Goal: Use online tool/utility: Use online tool/utility

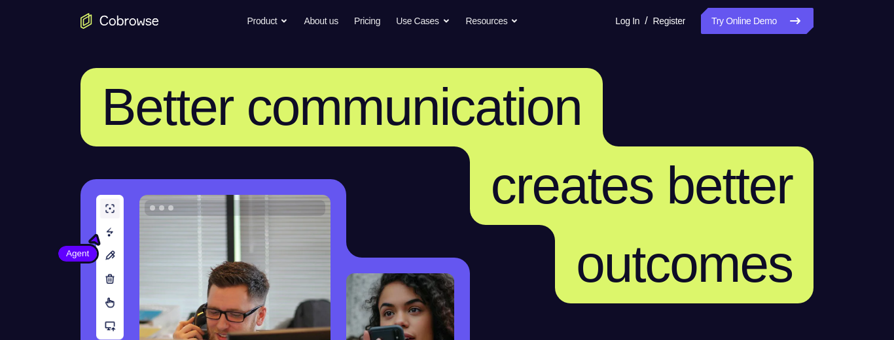
click at [598, 56] on header "Better communication creates better outcomes Customer Agent Agent Knock down co…" at bounding box center [447, 261] width 838 height 439
click at [747, 22] on link "Try Online Demo" at bounding box center [757, 21] width 113 height 26
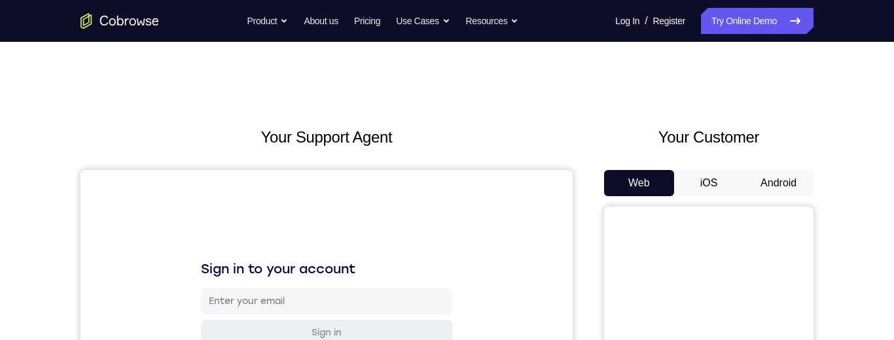
click at [780, 170] on button "Android" at bounding box center [779, 183] width 70 height 26
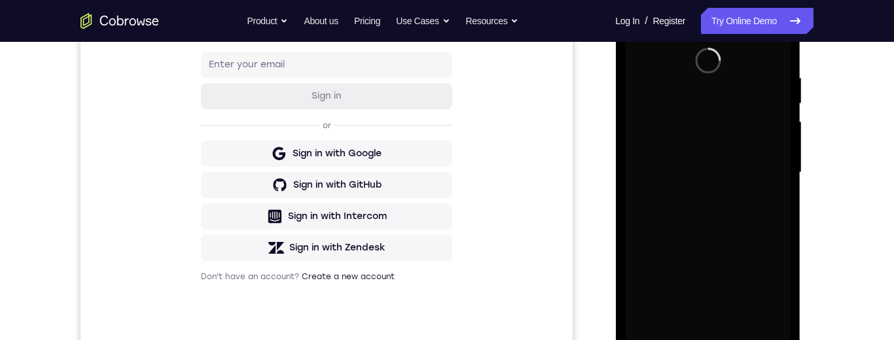
scroll to position [277, 0]
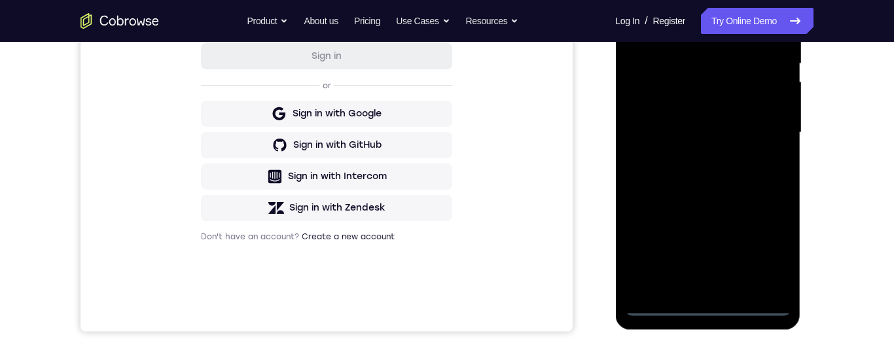
click at [713, 312] on div at bounding box center [707, 133] width 165 height 367
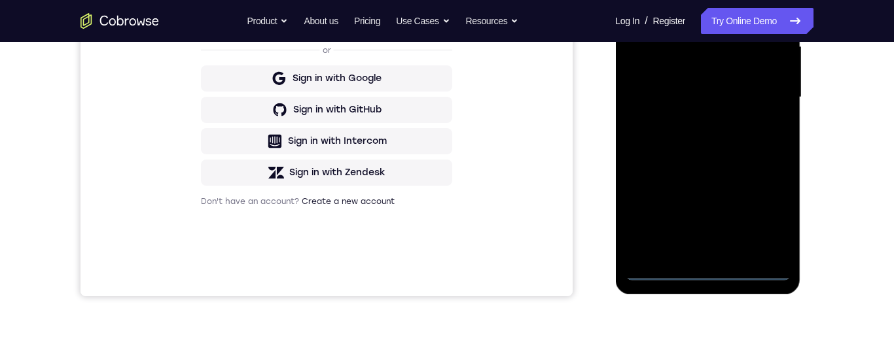
click at [765, 216] on div at bounding box center [707, 97] width 165 height 367
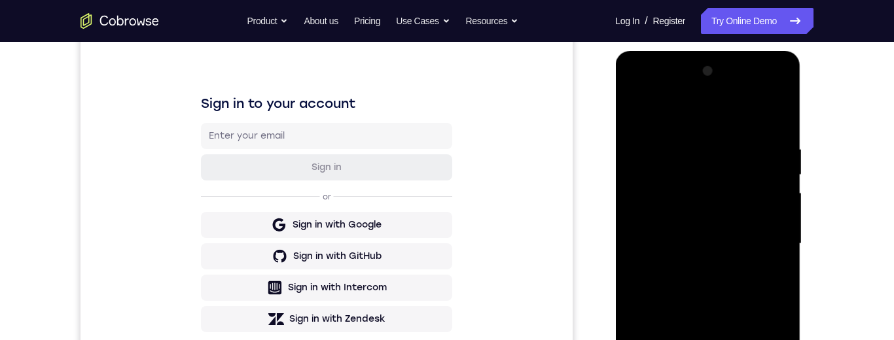
scroll to position [116, 0]
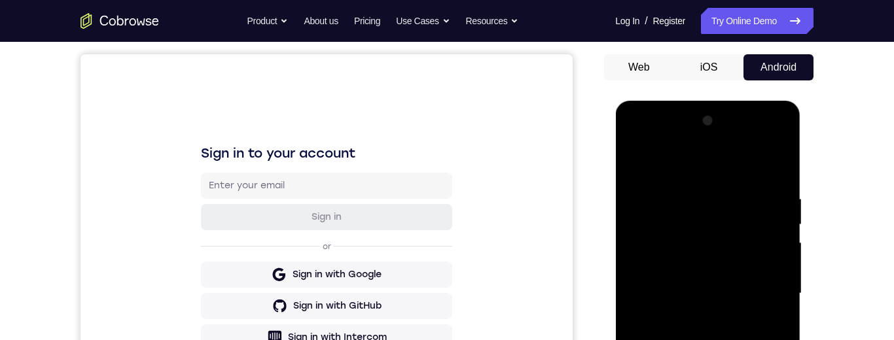
click at [687, 168] on div at bounding box center [707, 294] width 165 height 367
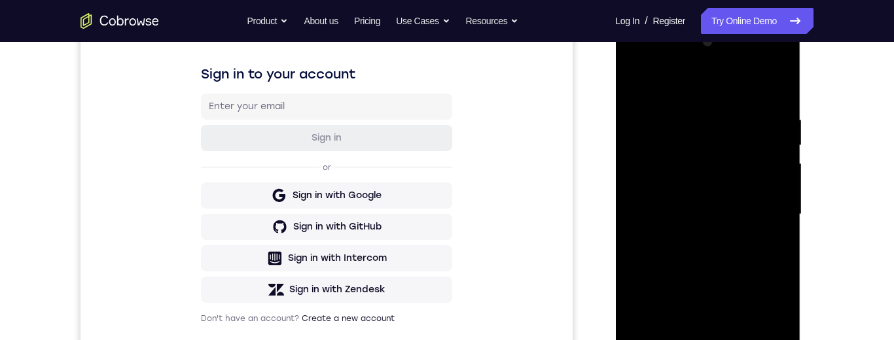
click at [769, 216] on div at bounding box center [707, 214] width 165 height 367
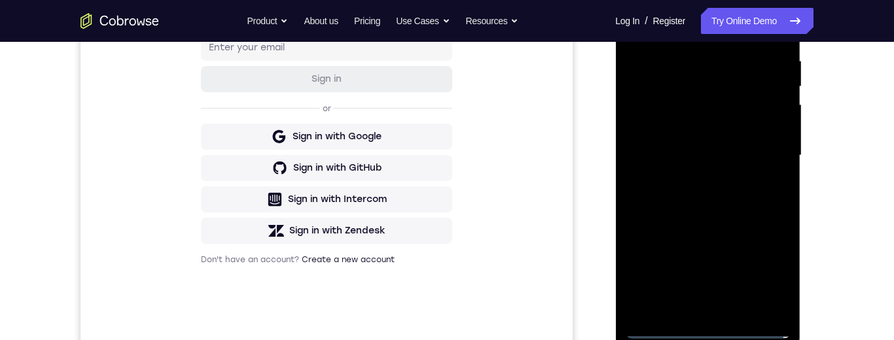
click at [697, 181] on div at bounding box center [707, 156] width 165 height 367
click at [697, 182] on div at bounding box center [707, 156] width 165 height 367
click at [717, 227] on div at bounding box center [707, 156] width 165 height 367
click at [750, 151] on div at bounding box center [707, 156] width 165 height 367
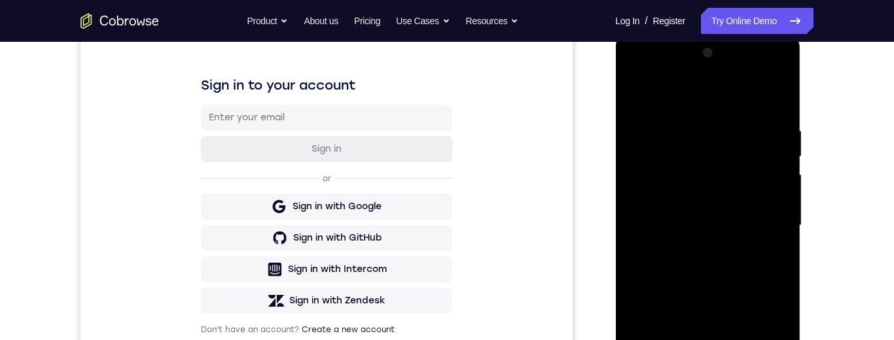
scroll to position [250, 0]
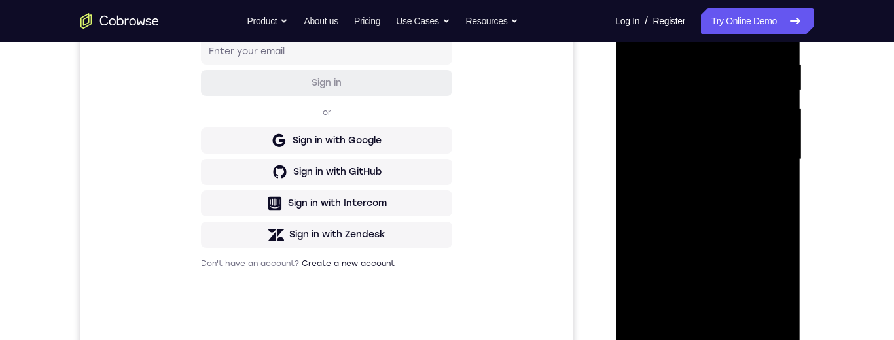
click at [748, 160] on div at bounding box center [707, 159] width 165 height 367
click at [727, 141] on div at bounding box center [707, 159] width 165 height 367
click at [715, 168] on div at bounding box center [707, 159] width 165 height 367
click at [737, 304] on div at bounding box center [707, 159] width 165 height 367
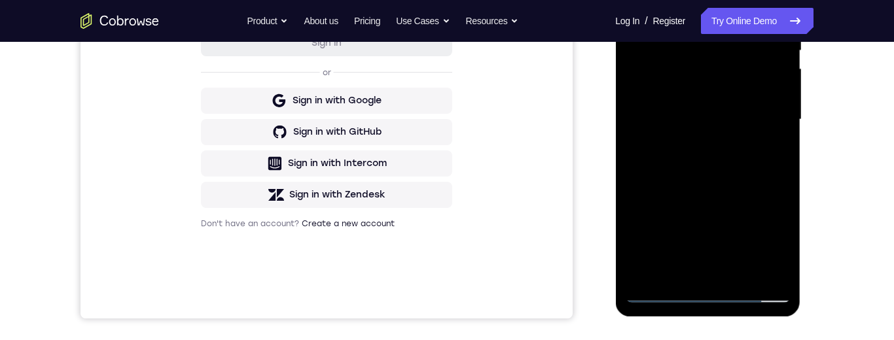
click at [770, 74] on div at bounding box center [707, 120] width 165 height 367
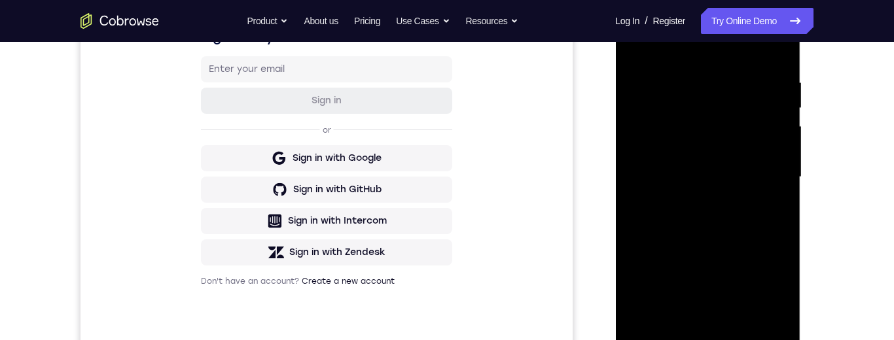
scroll to position [230, 0]
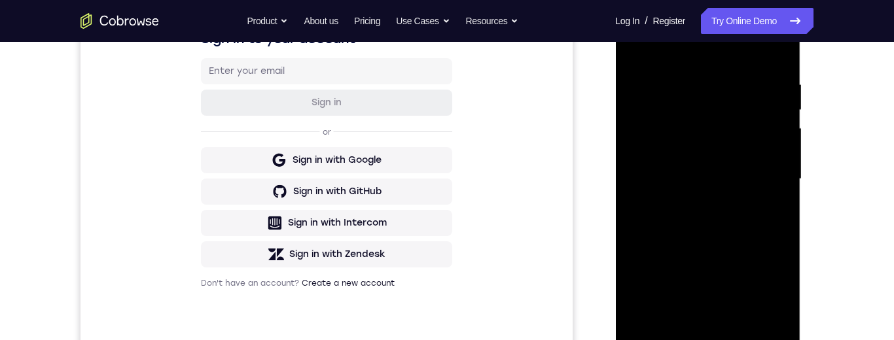
click at [858, 212] on div "Your Support Agent Your Customer Web iOS Android Next Steps We’d be happy to gi…" at bounding box center [447, 242] width 838 height 863
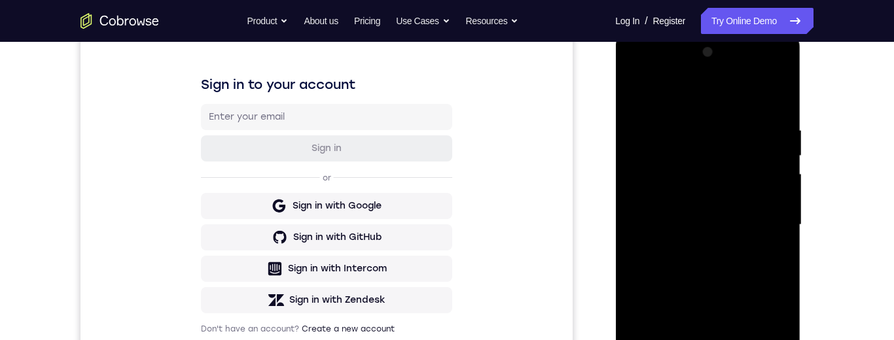
scroll to position [172, 0]
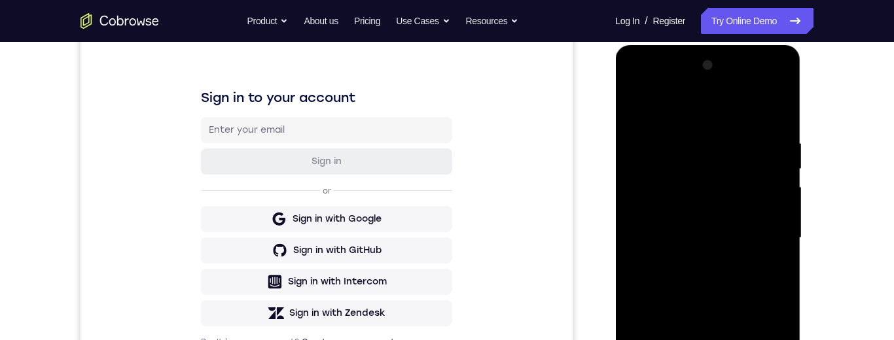
click at [681, 171] on div at bounding box center [707, 238] width 165 height 367
click at [727, 175] on div at bounding box center [707, 238] width 165 height 367
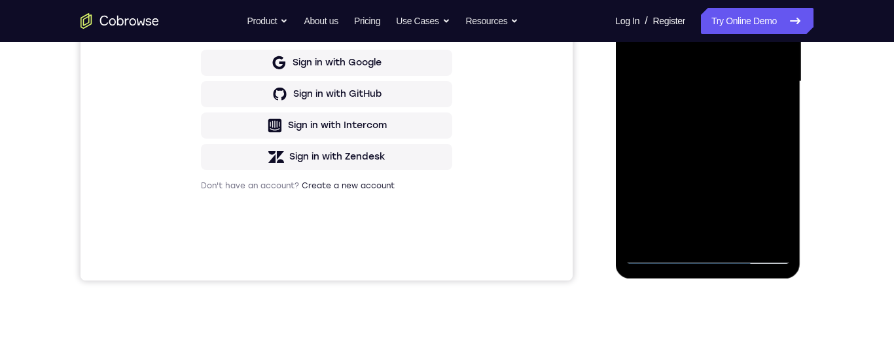
scroll to position [242, 0]
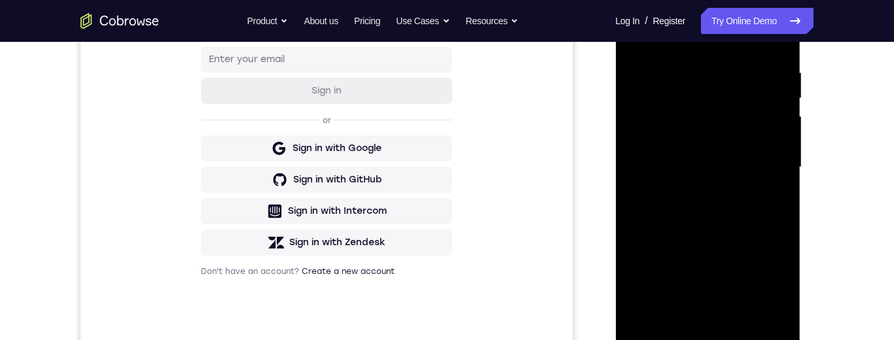
click at [713, 223] on div at bounding box center [707, 167] width 165 height 367
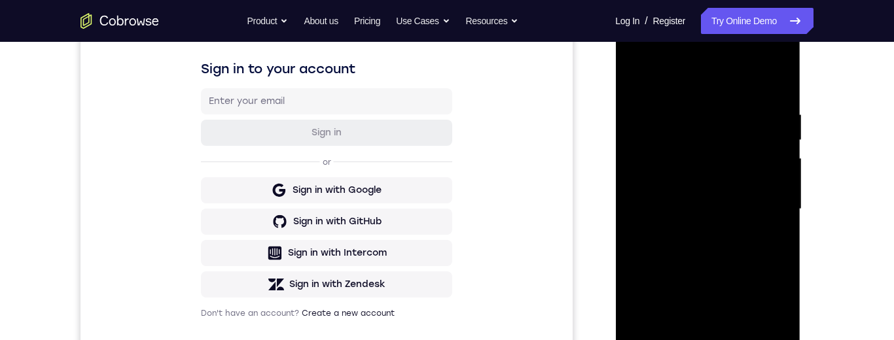
click at [689, 115] on div at bounding box center [707, 209] width 165 height 367
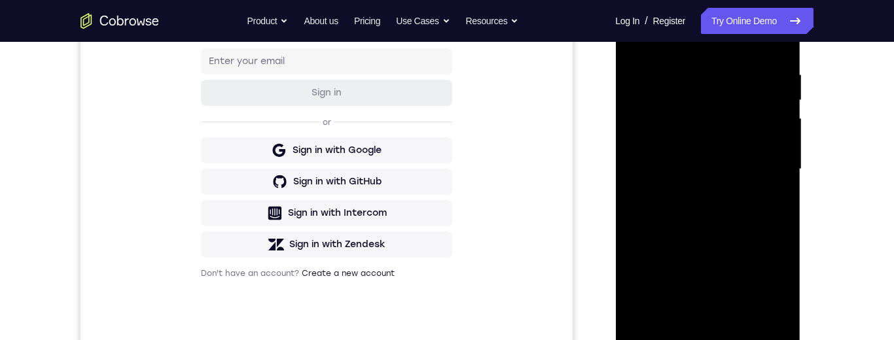
scroll to position [211, 0]
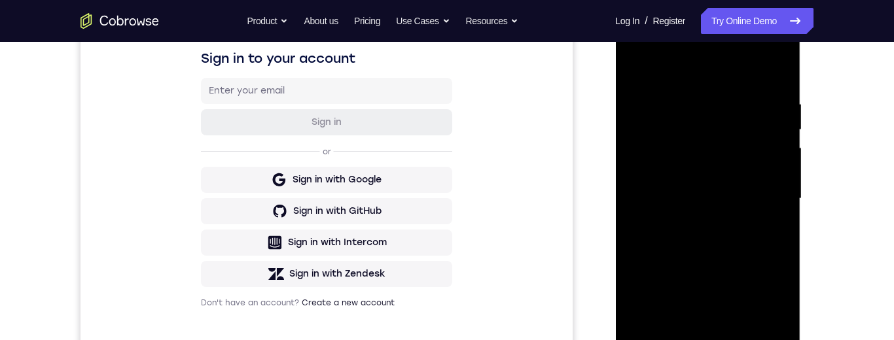
click at [784, 162] on div at bounding box center [707, 199] width 165 height 367
click at [780, 162] on div at bounding box center [707, 199] width 165 height 367
click at [784, 183] on div at bounding box center [707, 199] width 165 height 367
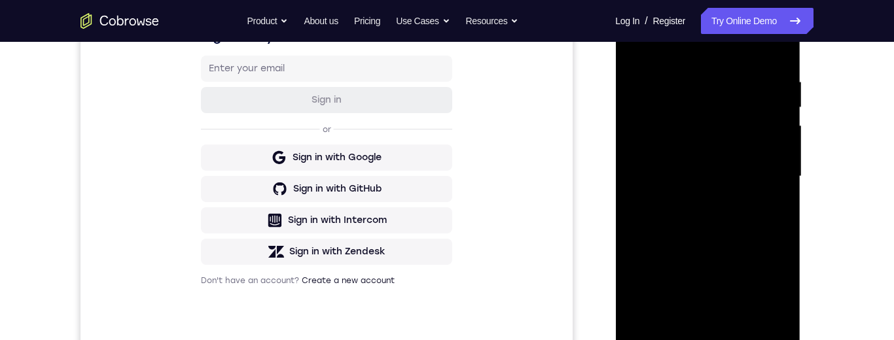
click at [782, 192] on div at bounding box center [707, 176] width 165 height 367
click at [784, 180] on div at bounding box center [707, 176] width 165 height 367
click at [782, 198] on div at bounding box center [707, 176] width 165 height 367
click at [784, 192] on div at bounding box center [707, 176] width 165 height 367
click at [782, 190] on div at bounding box center [707, 176] width 165 height 367
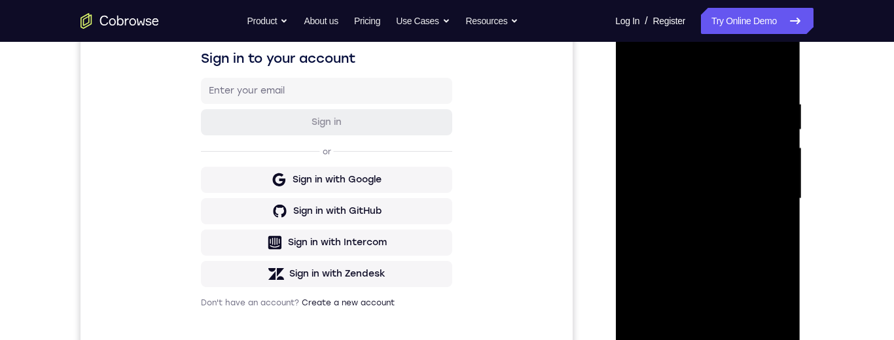
scroll to position [222, 0]
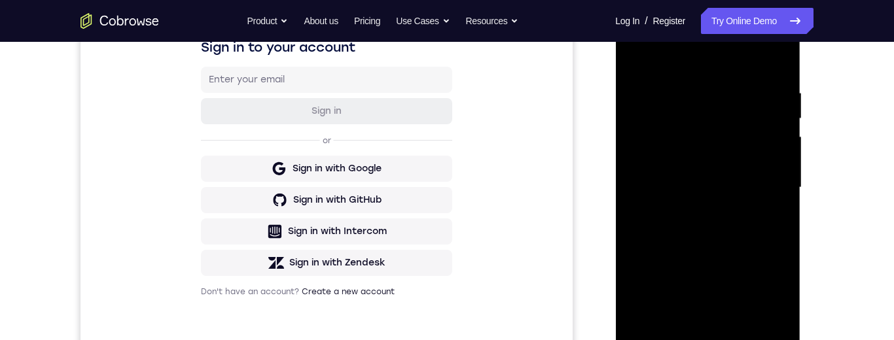
click at [780, 208] on div at bounding box center [707, 188] width 165 height 367
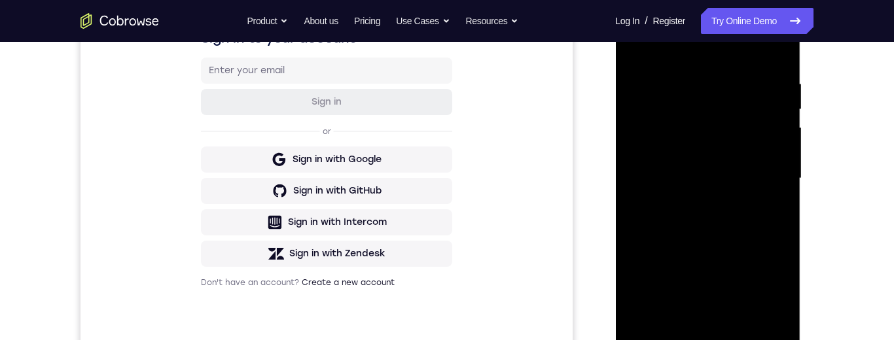
click at [785, 187] on div at bounding box center [707, 178] width 165 height 367
click at [782, 186] on div at bounding box center [707, 178] width 165 height 367
click at [786, 187] on div at bounding box center [707, 178] width 165 height 367
click at [783, 185] on div at bounding box center [707, 178] width 165 height 367
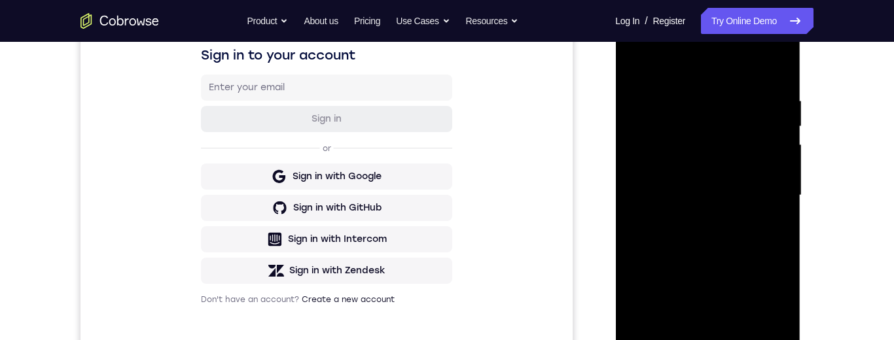
click at [778, 145] on div at bounding box center [707, 195] width 165 height 367
click at [781, 153] on div at bounding box center [707, 195] width 165 height 367
click at [782, 149] on div at bounding box center [707, 195] width 165 height 367
click at [783, 147] on div at bounding box center [707, 195] width 165 height 367
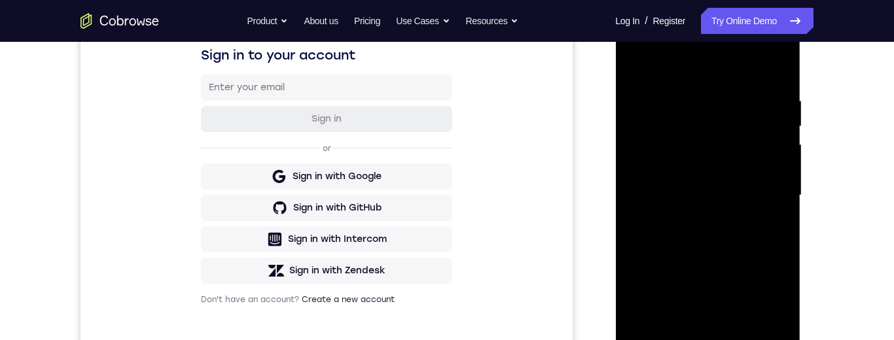
click at [780, 144] on div at bounding box center [707, 195] width 165 height 367
click at [772, 69] on div at bounding box center [707, 195] width 165 height 367
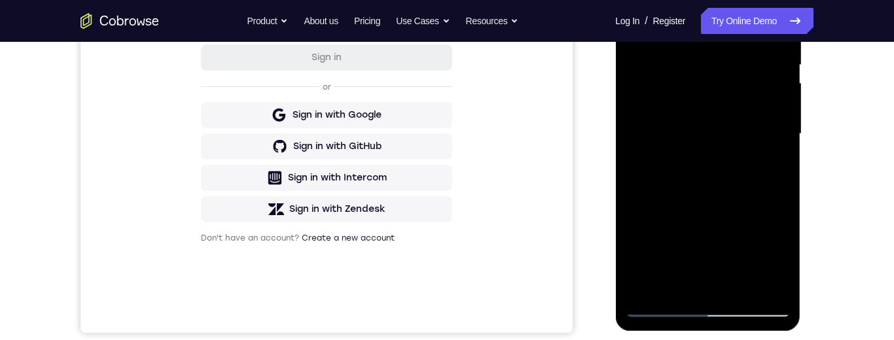
scroll to position [219, 0]
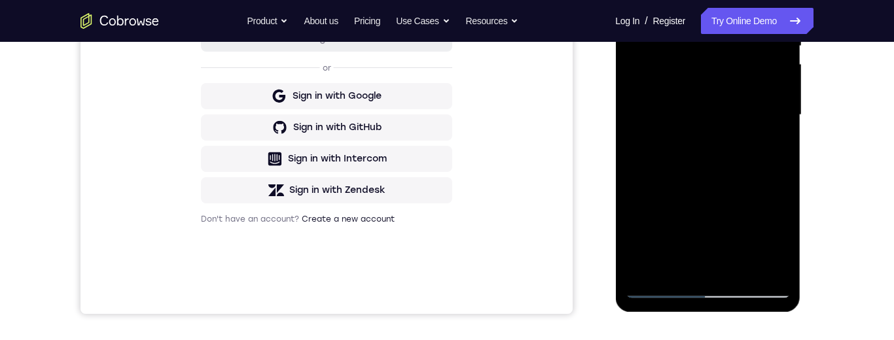
click at [782, 173] on div at bounding box center [707, 115] width 165 height 367
click at [741, 265] on div at bounding box center [707, 116] width 165 height 367
click at [707, 184] on div at bounding box center [707, 116] width 165 height 367
click at [747, 100] on div at bounding box center [707, 116] width 165 height 367
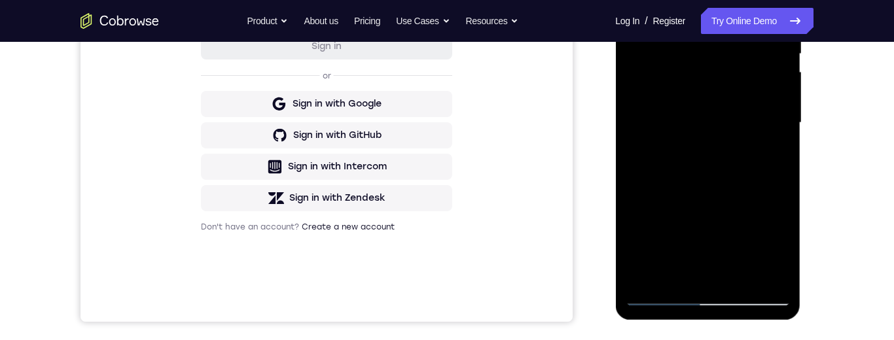
scroll to position [193, 0]
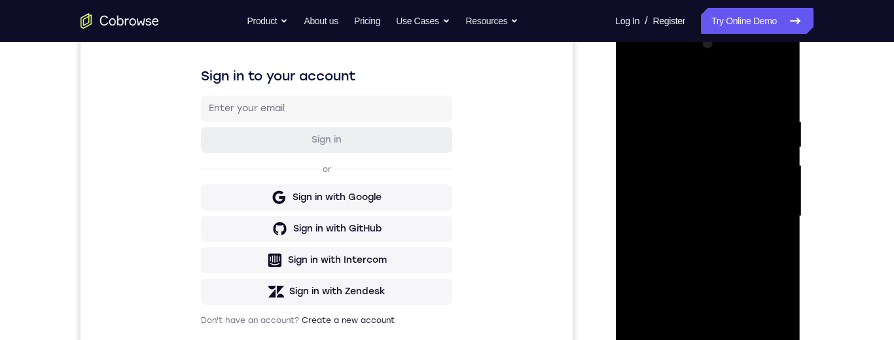
click at [631, 90] on div at bounding box center [707, 216] width 165 height 367
click at [835, 172] on div "Your Support Agent Your Customer Web iOS Android Next Steps We’d be happy to gi…" at bounding box center [447, 278] width 838 height 863
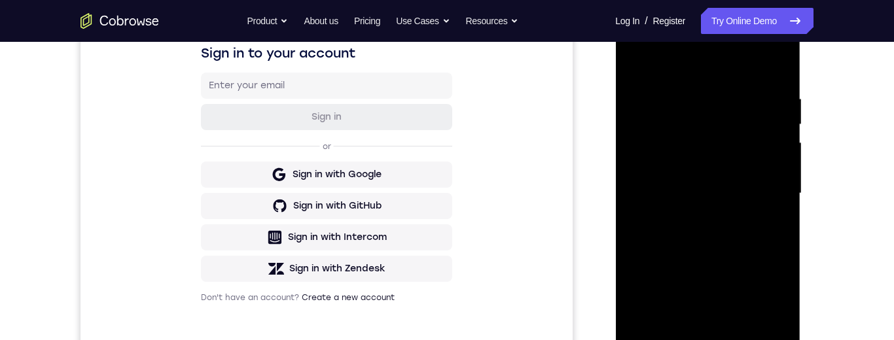
click at [759, 199] on div at bounding box center [707, 193] width 165 height 367
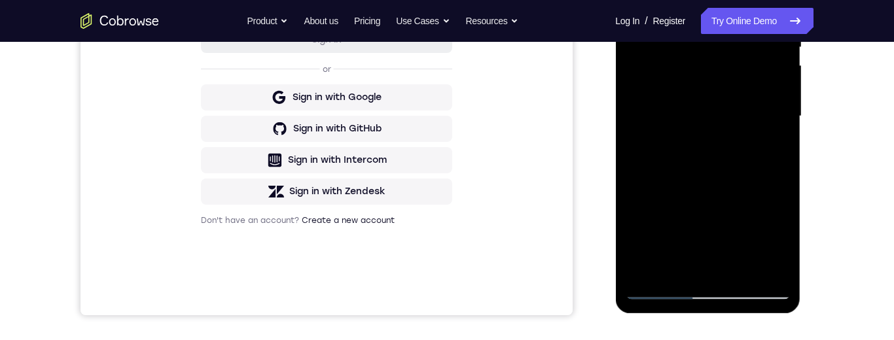
scroll to position [331, 0]
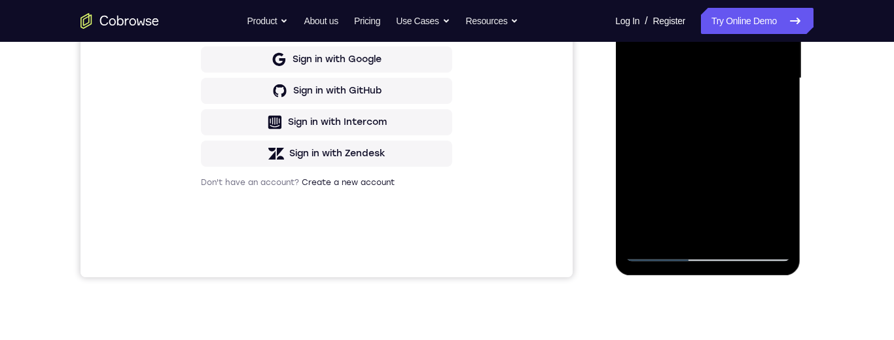
click at [683, 200] on div at bounding box center [707, 78] width 165 height 367
click at [705, 198] on div at bounding box center [707, 78] width 165 height 367
click at [772, 185] on div at bounding box center [707, 78] width 165 height 367
click at [710, 151] on div at bounding box center [707, 78] width 165 height 367
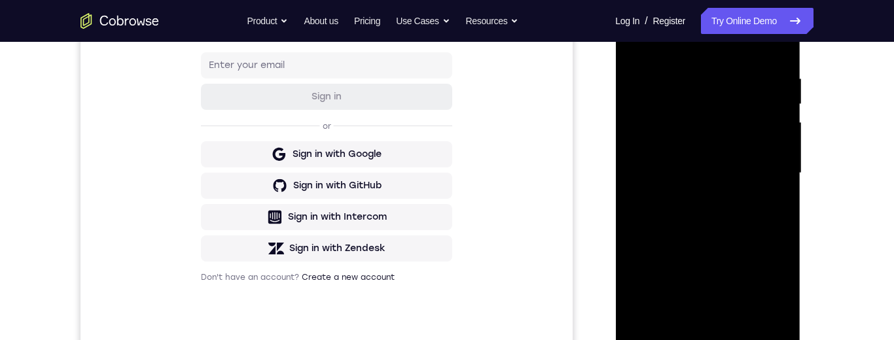
scroll to position [213, 0]
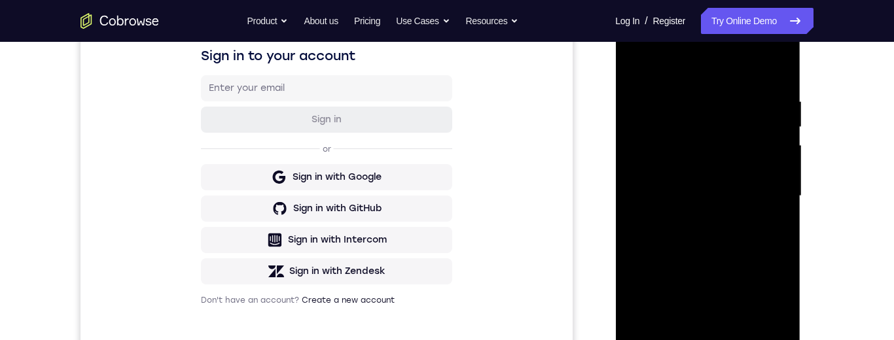
click at [637, 66] on div at bounding box center [707, 196] width 165 height 367
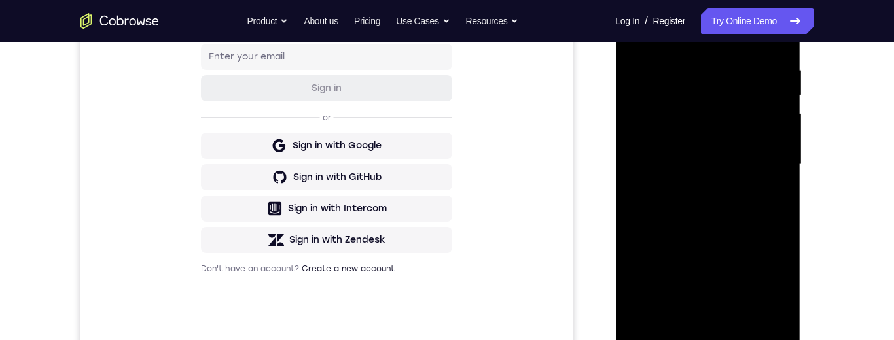
scroll to position [246, 0]
click at [758, 227] on div at bounding box center [707, 163] width 165 height 367
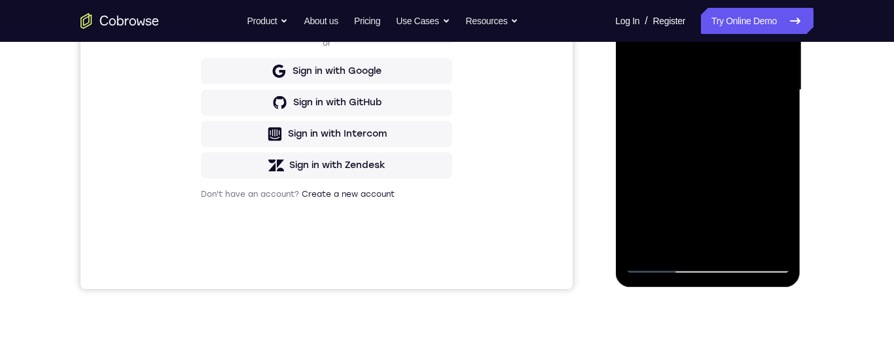
click at [729, 120] on div at bounding box center [707, 90] width 165 height 367
click at [765, 122] on div at bounding box center [707, 90] width 165 height 367
click at [675, 232] on div at bounding box center [707, 90] width 165 height 367
click at [692, 217] on div at bounding box center [707, 90] width 165 height 367
click at [763, 114] on div at bounding box center [707, 90] width 165 height 367
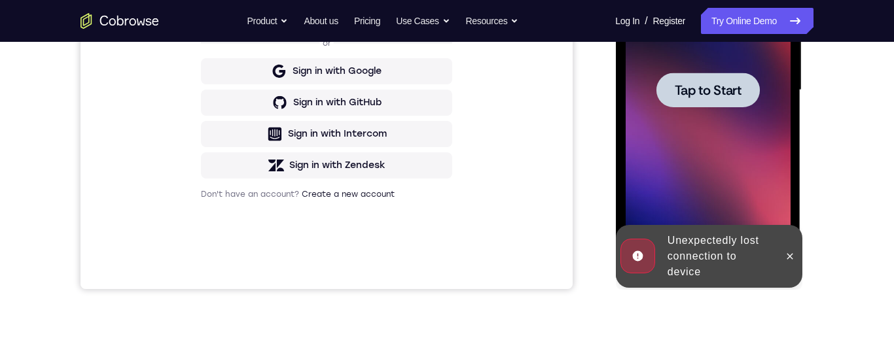
scroll to position [308, 0]
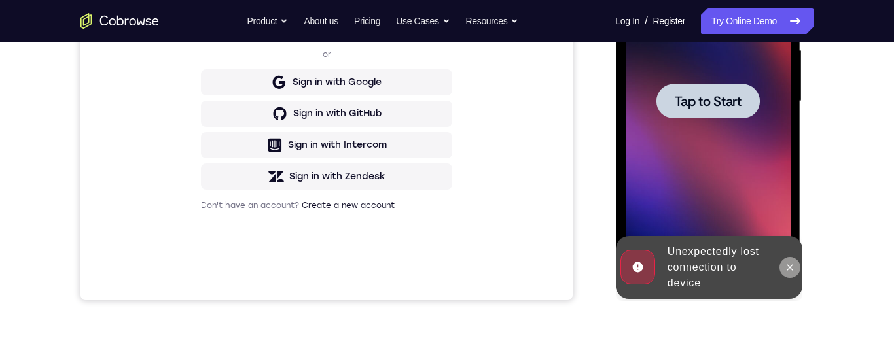
click at [791, 260] on button at bounding box center [789, 267] width 21 height 21
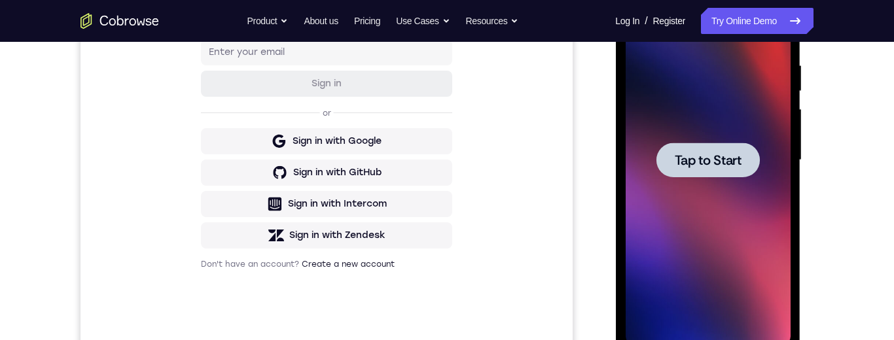
click at [710, 154] on span "Tap to Start" at bounding box center [707, 160] width 67 height 13
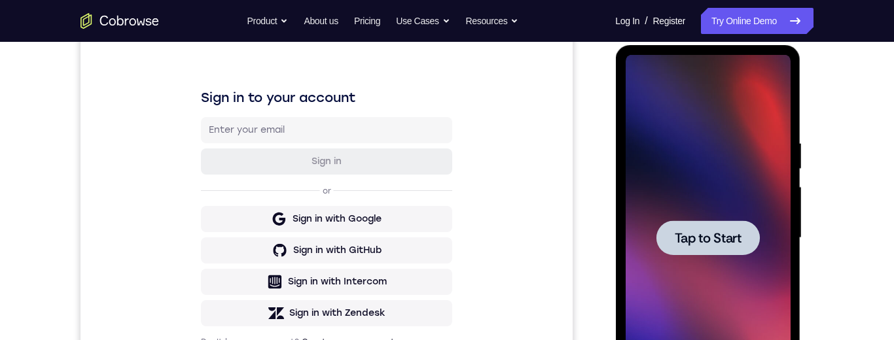
scroll to position [166, 0]
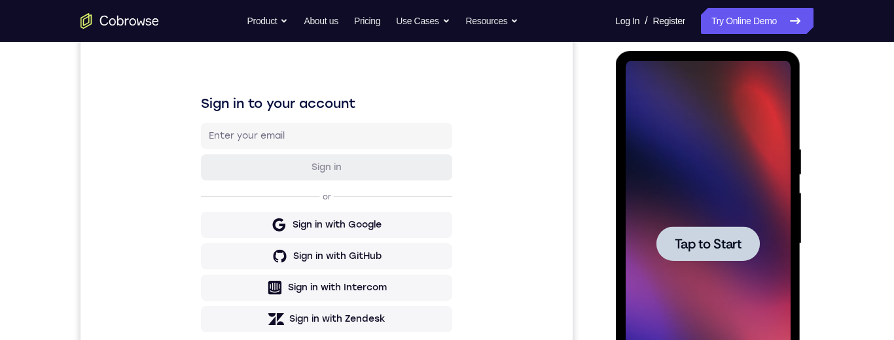
click at [846, 235] on div "Your Support Agent Your Customer Web iOS Android Next Steps We’d be happy to gi…" at bounding box center [447, 307] width 838 height 863
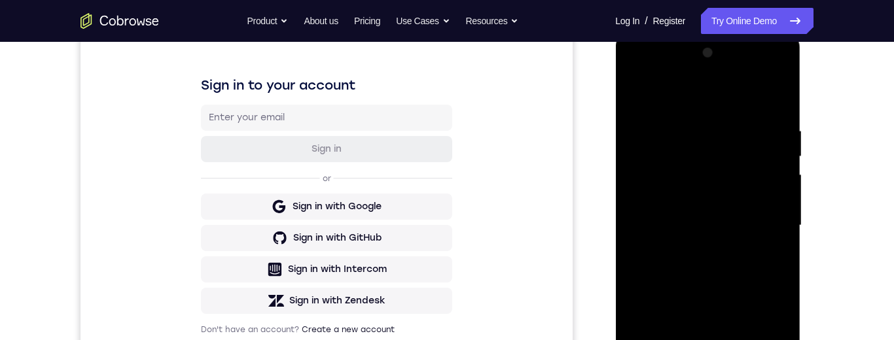
scroll to position [280, 0]
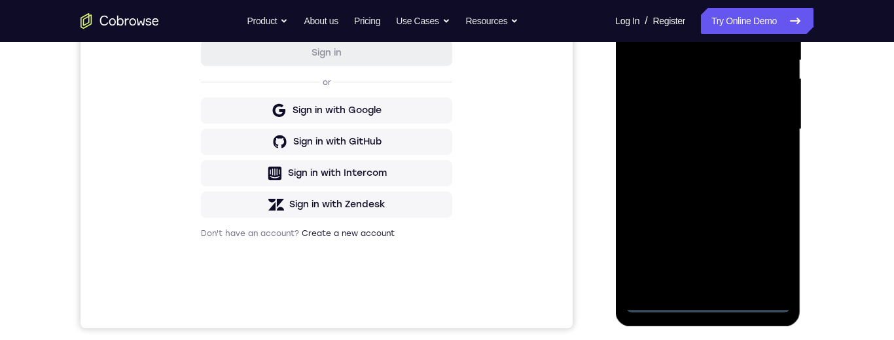
click at [706, 309] on div at bounding box center [707, 129] width 165 height 367
click at [765, 248] on div at bounding box center [707, 129] width 165 height 367
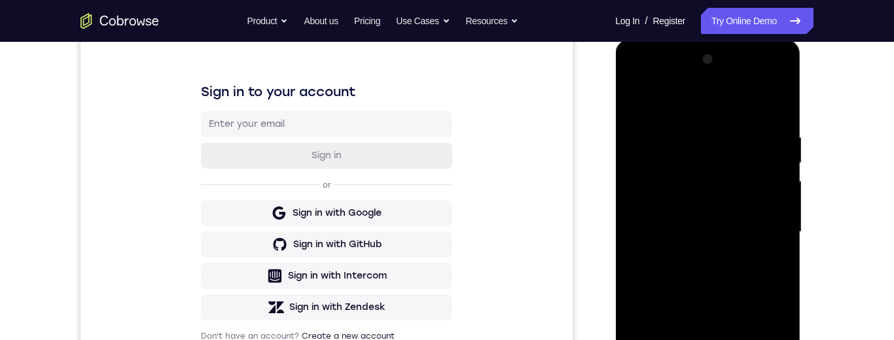
click at [718, 102] on div at bounding box center [707, 232] width 165 height 367
click at [767, 226] on div at bounding box center [707, 233] width 165 height 367
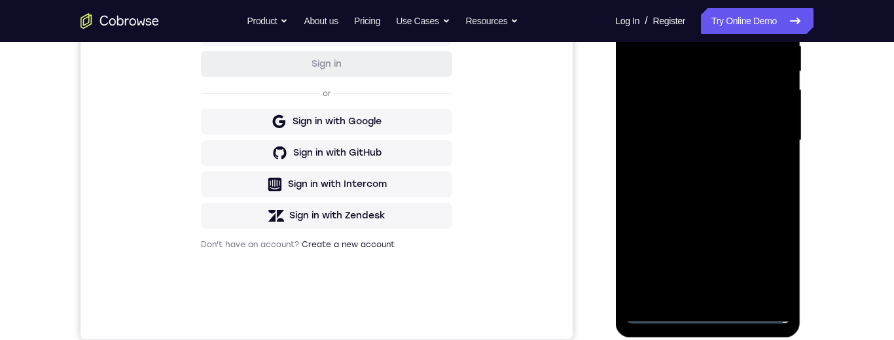
scroll to position [337, 0]
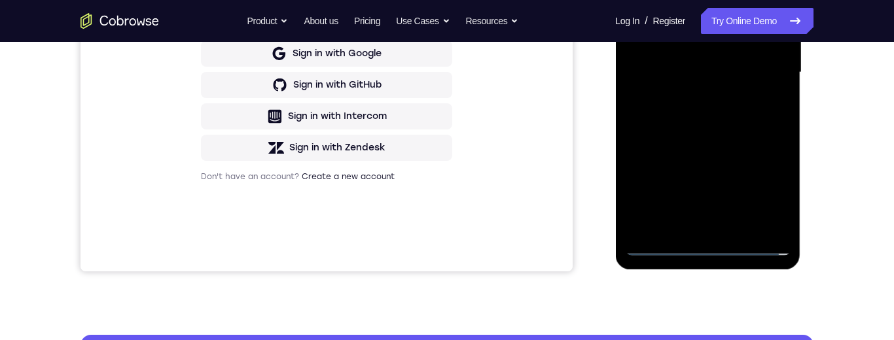
click at [694, 225] on div at bounding box center [707, 72] width 165 height 367
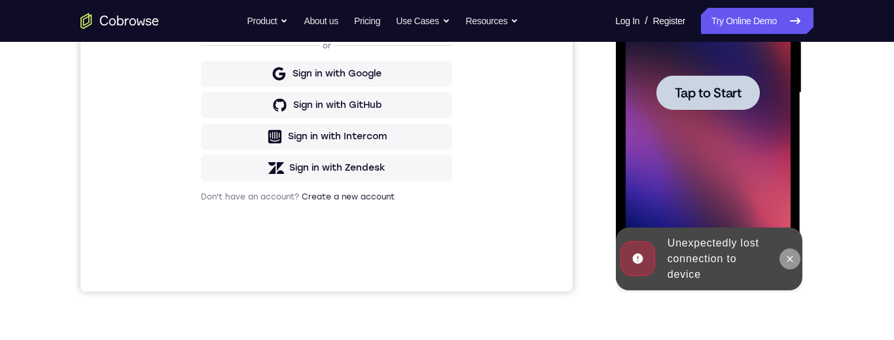
click at [789, 256] on icon at bounding box center [789, 259] width 10 height 10
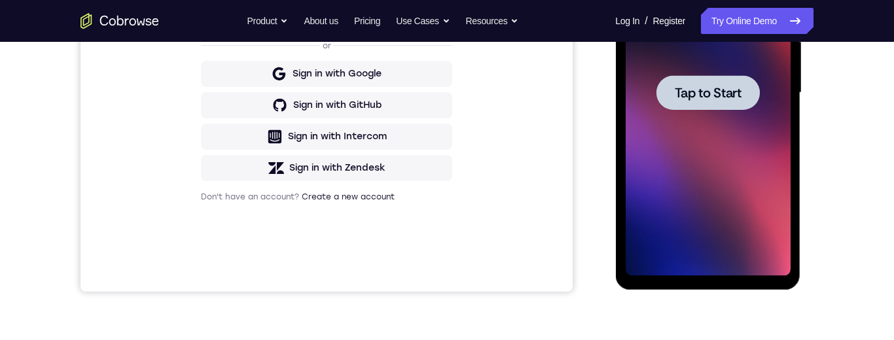
click at [735, 94] on span "Tap to Start" at bounding box center [707, 92] width 67 height 13
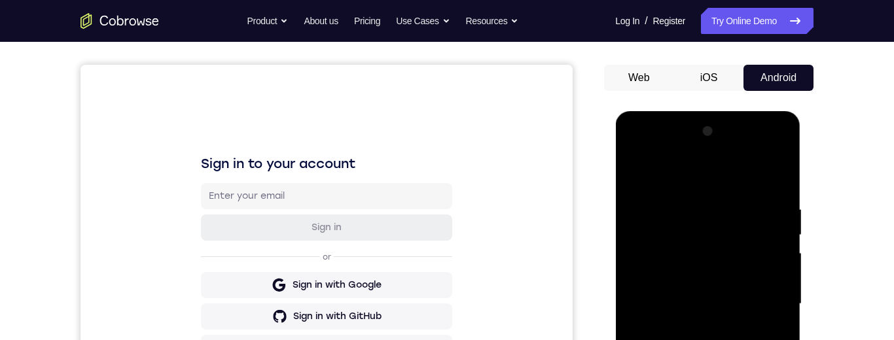
scroll to position [304, 0]
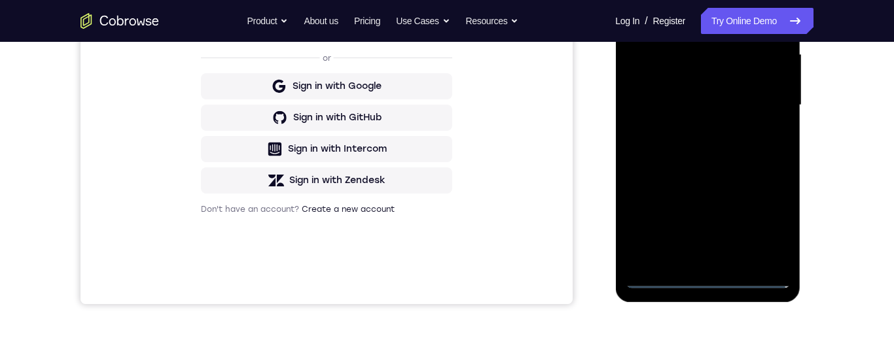
click at [709, 267] on div at bounding box center [707, 105] width 165 height 367
click at [706, 272] on div at bounding box center [707, 105] width 165 height 367
click at [716, 221] on div at bounding box center [707, 105] width 165 height 367
click at [701, 281] on div at bounding box center [707, 105] width 165 height 367
click at [763, 221] on div at bounding box center [707, 105] width 165 height 367
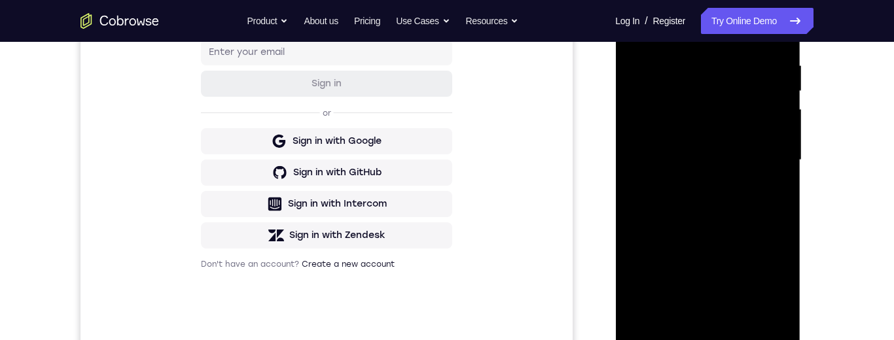
scroll to position [211, 0]
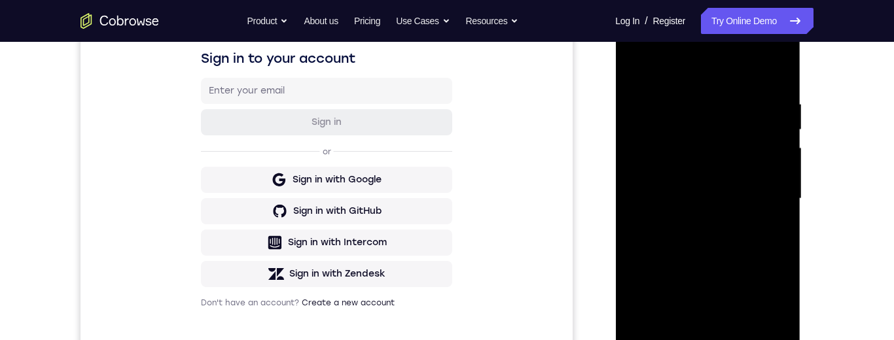
click at [667, 48] on div at bounding box center [707, 199] width 165 height 367
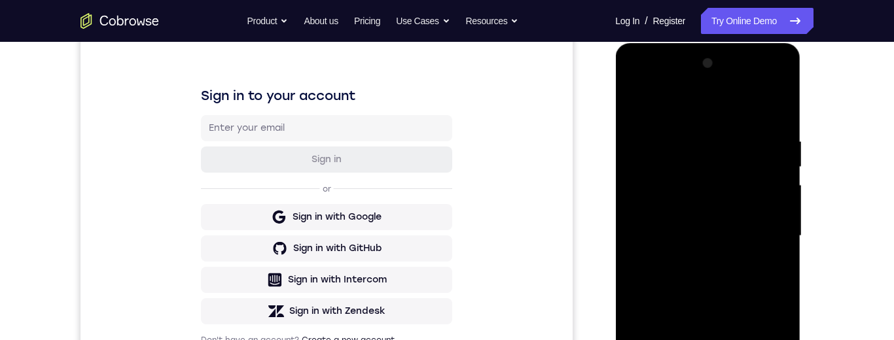
click at [763, 225] on div at bounding box center [707, 236] width 165 height 367
click at [698, 262] on div at bounding box center [707, 236] width 165 height 367
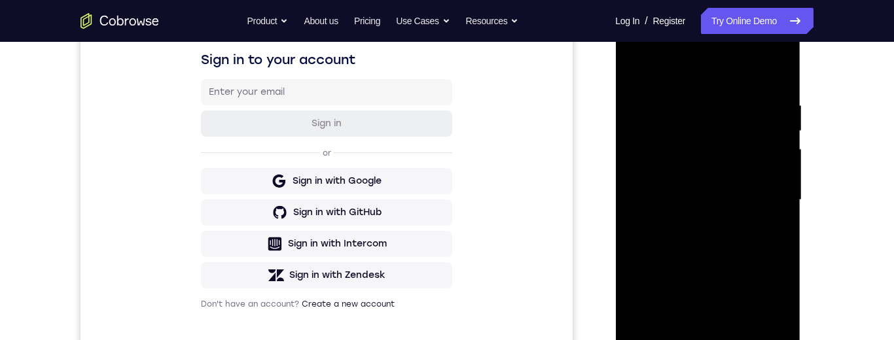
click at [711, 264] on div at bounding box center [707, 200] width 165 height 367
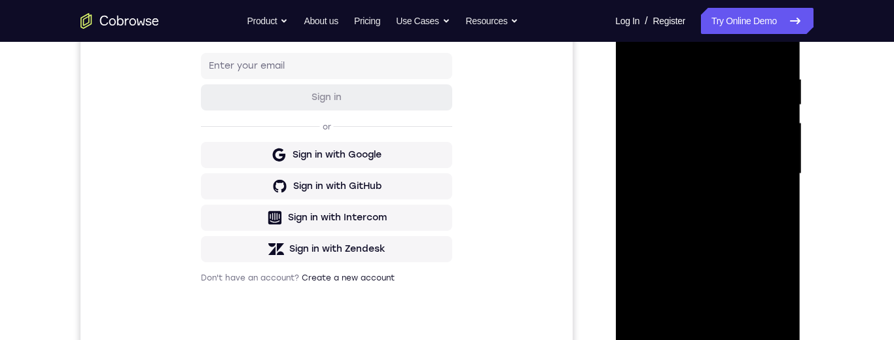
click at [738, 165] on div at bounding box center [707, 174] width 165 height 367
click at [740, 173] on div at bounding box center [707, 174] width 165 height 367
click at [721, 156] on div at bounding box center [707, 174] width 165 height 367
click at [721, 182] on div at bounding box center [707, 174] width 165 height 367
click at [720, 316] on div at bounding box center [707, 174] width 165 height 367
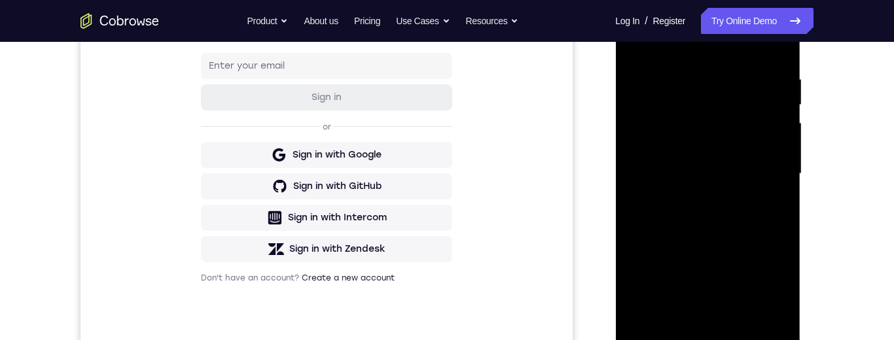
click at [742, 132] on div at bounding box center [707, 174] width 165 height 367
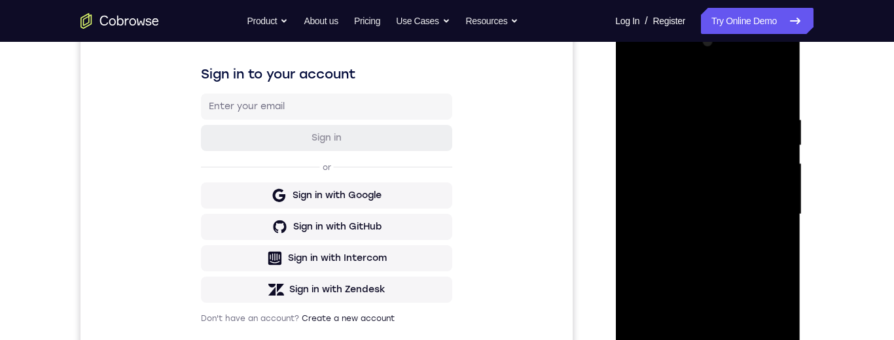
click at [638, 58] on div at bounding box center [707, 214] width 165 height 367
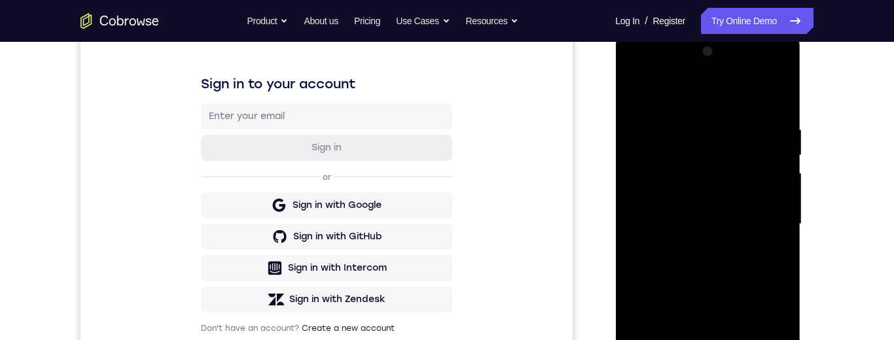
click at [764, 221] on div at bounding box center [707, 224] width 165 height 367
click at [764, 212] on div at bounding box center [707, 224] width 165 height 367
click at [757, 221] on div at bounding box center [707, 224] width 165 height 367
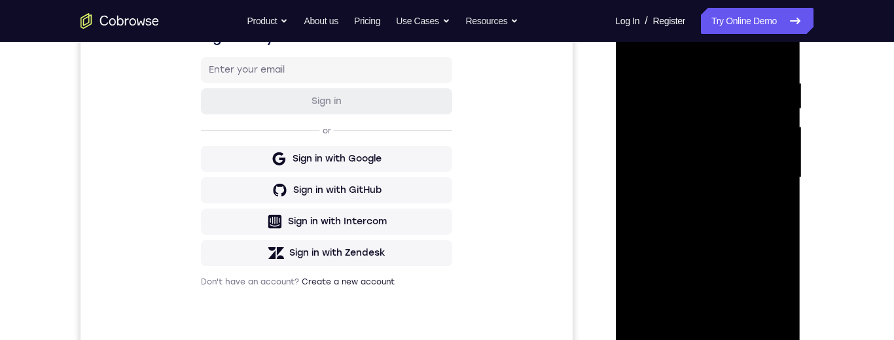
click at [696, 204] on div at bounding box center [707, 178] width 165 height 367
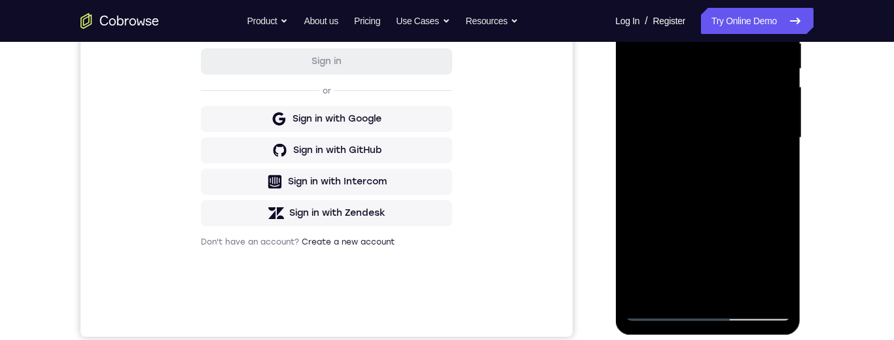
click at [706, 198] on div at bounding box center [707, 138] width 165 height 367
click at [727, 130] on div at bounding box center [707, 138] width 165 height 367
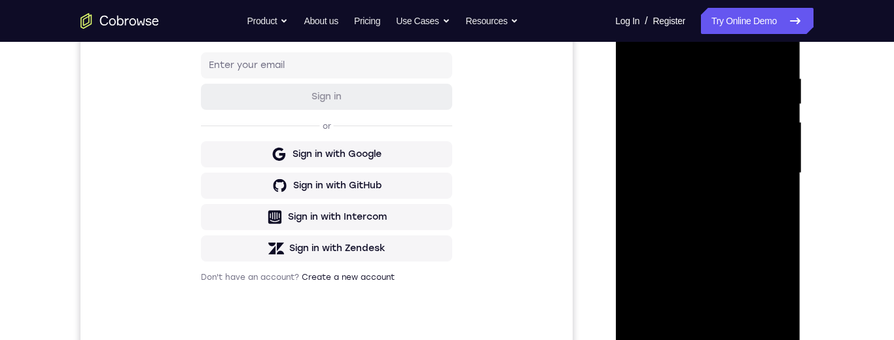
click at [736, 132] on div at bounding box center [707, 173] width 165 height 367
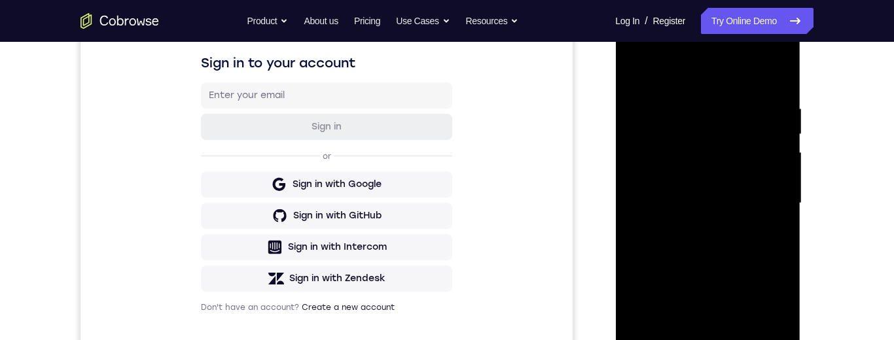
click at [671, 143] on div at bounding box center [707, 203] width 165 height 367
click at [688, 135] on div at bounding box center [707, 203] width 165 height 367
click at [664, 146] on div at bounding box center [707, 203] width 165 height 367
click at [707, 251] on div at bounding box center [707, 203] width 165 height 367
click at [780, 255] on div at bounding box center [707, 203] width 165 height 367
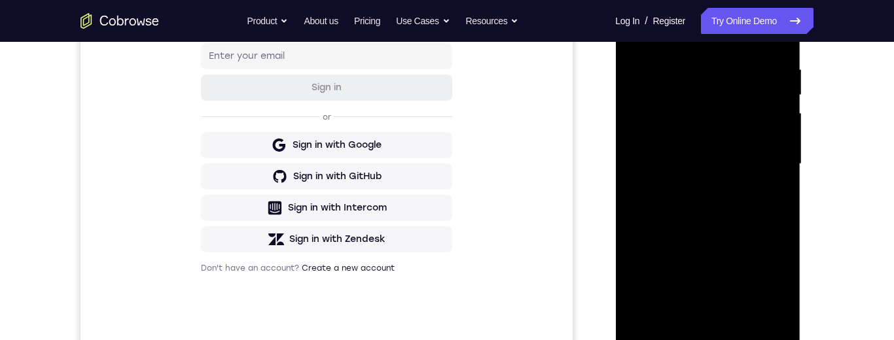
scroll to position [246, 0]
click at [634, 159] on div at bounding box center [707, 163] width 165 height 367
click at [634, 228] on div at bounding box center [707, 163] width 165 height 367
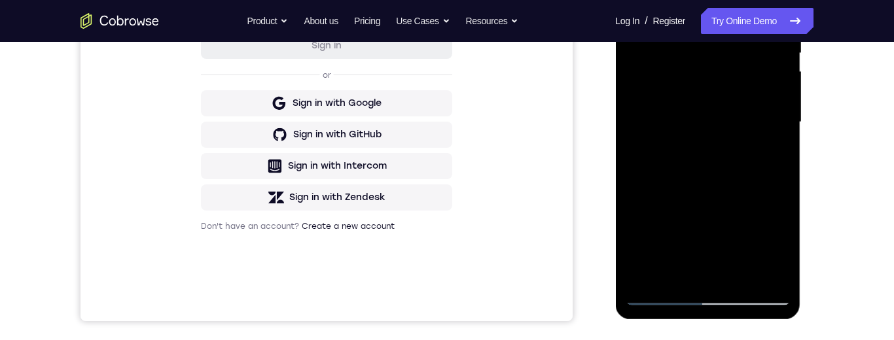
scroll to position [270, 0]
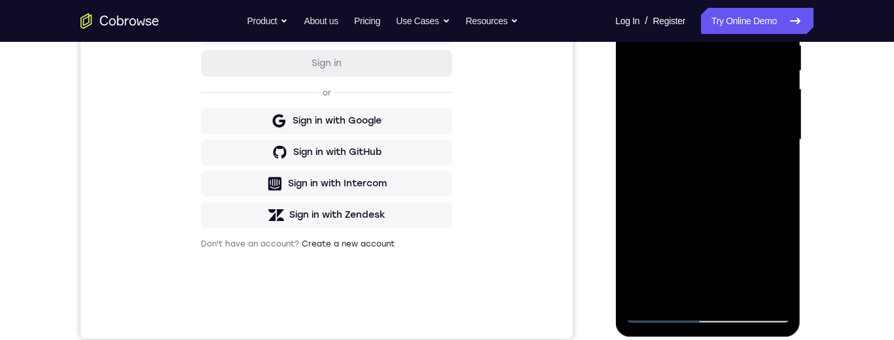
click at [780, 159] on div at bounding box center [707, 140] width 165 height 367
click at [782, 158] on div at bounding box center [707, 140] width 165 height 367
click at [780, 160] on div at bounding box center [707, 140] width 165 height 367
click at [786, 158] on div at bounding box center [707, 140] width 165 height 367
click at [786, 156] on div at bounding box center [707, 140] width 165 height 367
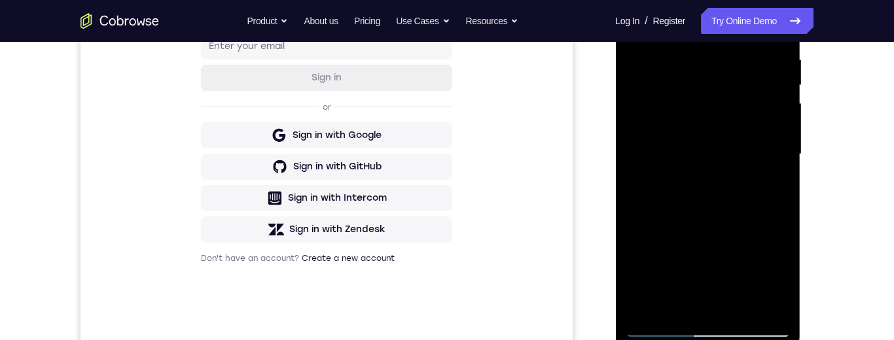
scroll to position [308, 0]
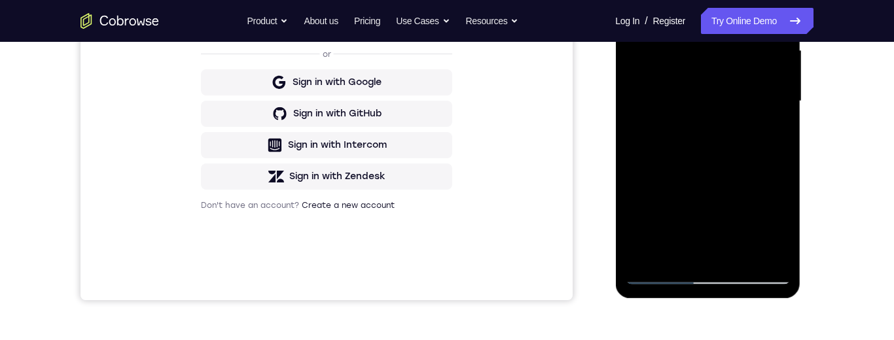
click at [739, 253] on div at bounding box center [707, 101] width 165 height 367
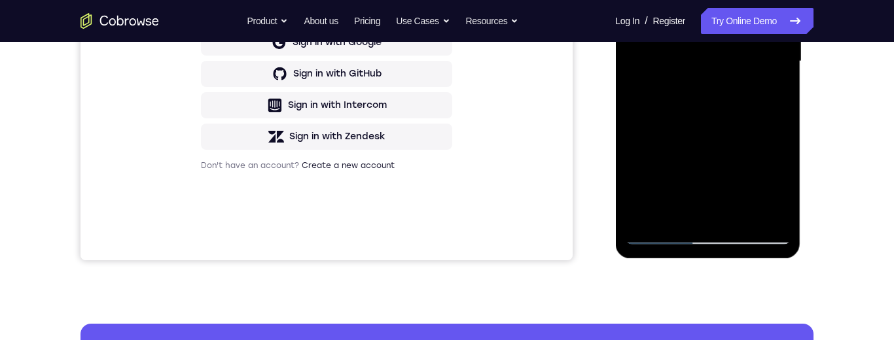
scroll to position [306, 0]
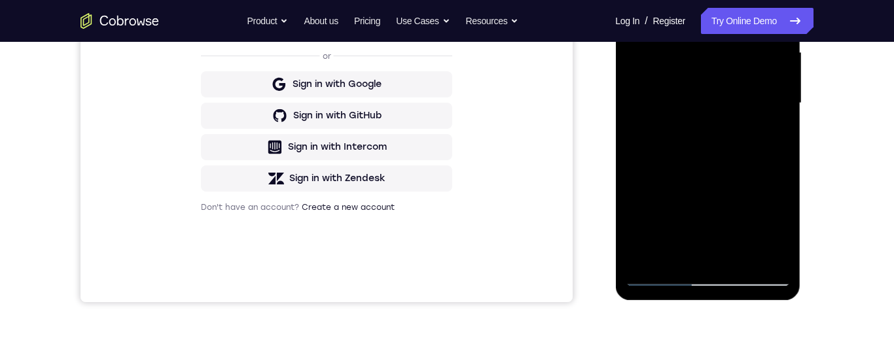
click at [712, 172] on div at bounding box center [707, 103] width 165 height 367
click at [735, 170] on div at bounding box center [707, 103] width 165 height 367
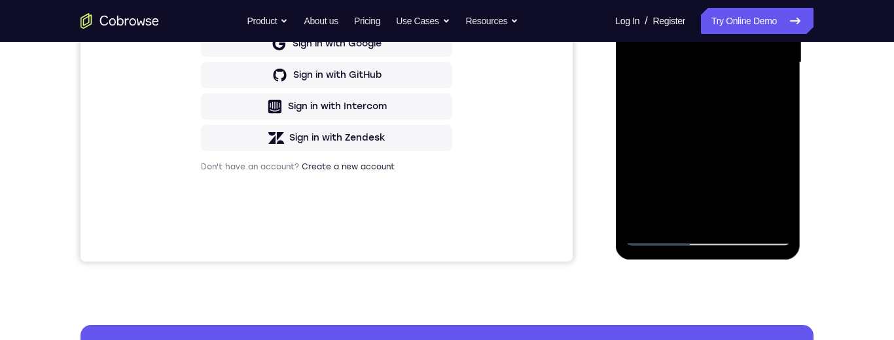
scroll to position [306, 0]
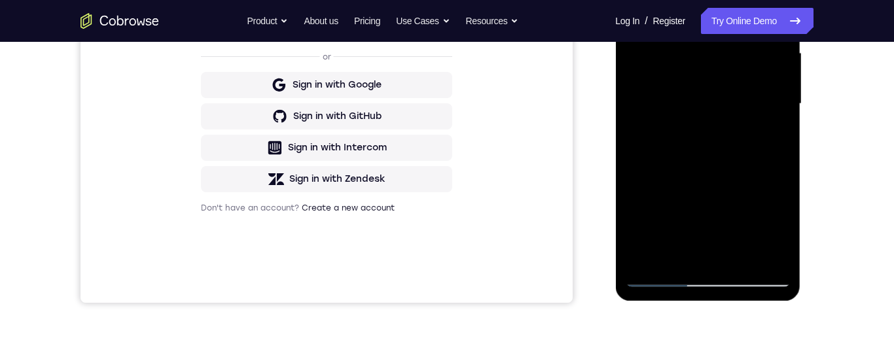
click at [723, 130] on div at bounding box center [707, 104] width 165 height 367
click at [767, 131] on div at bounding box center [707, 104] width 165 height 367
click at [770, 134] on div at bounding box center [707, 104] width 165 height 367
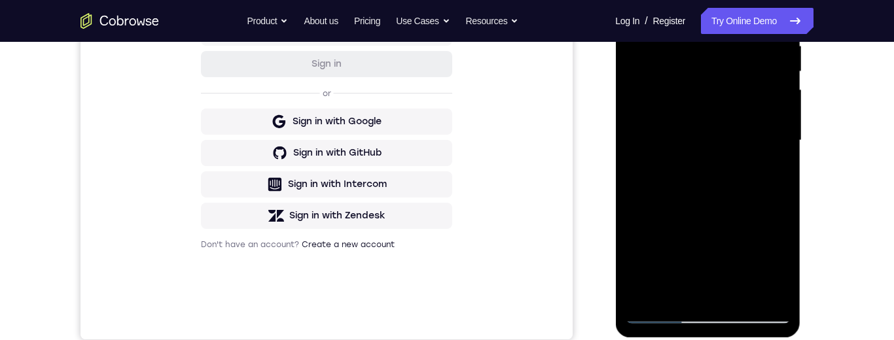
scroll to position [190, 0]
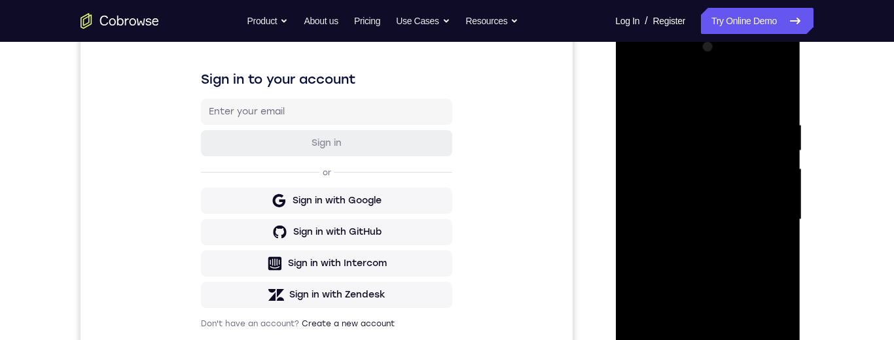
click at [634, 95] on div at bounding box center [707, 220] width 165 height 367
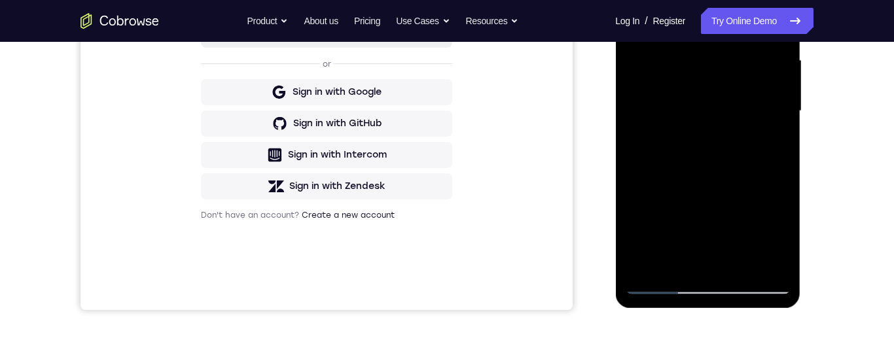
click at [755, 176] on div at bounding box center [707, 111] width 165 height 367
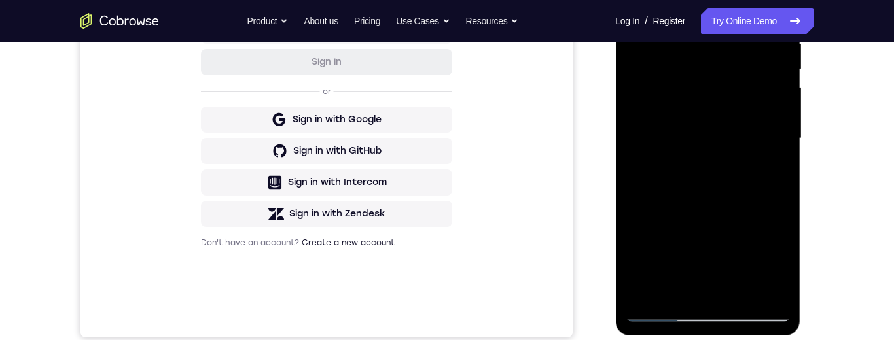
scroll to position [361, 0]
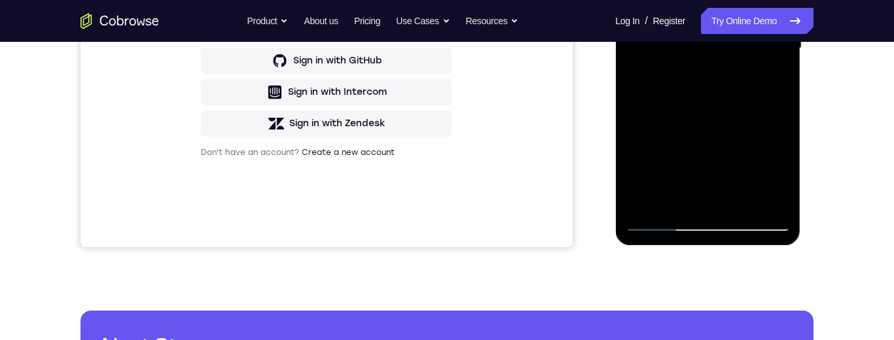
click at [689, 195] on div at bounding box center [707, 48] width 165 height 367
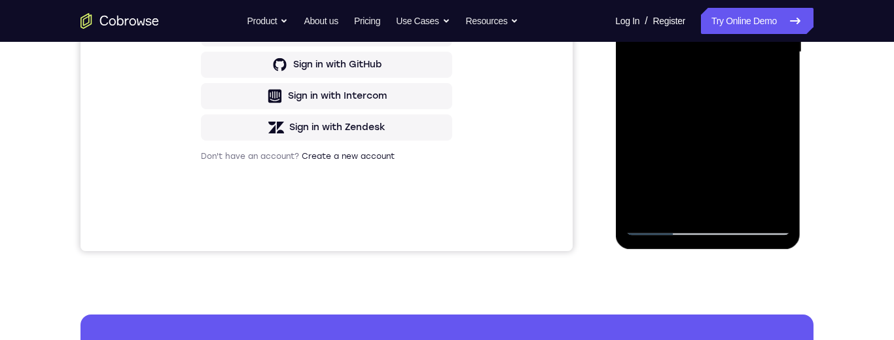
click at [769, 88] on div at bounding box center [707, 52] width 165 height 367
click at [770, 86] on div at bounding box center [707, 52] width 165 height 367
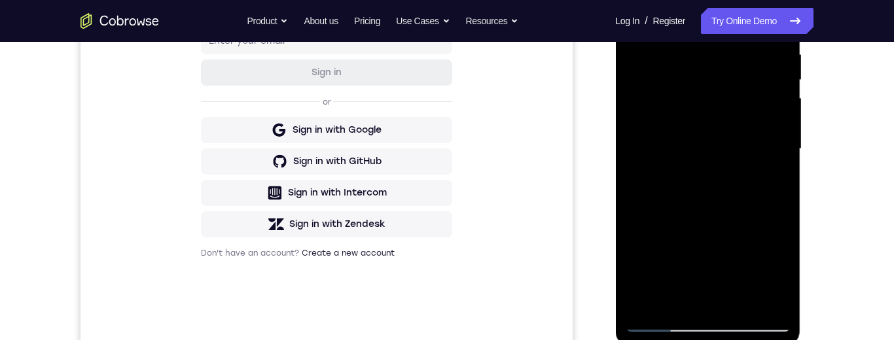
scroll to position [233, 0]
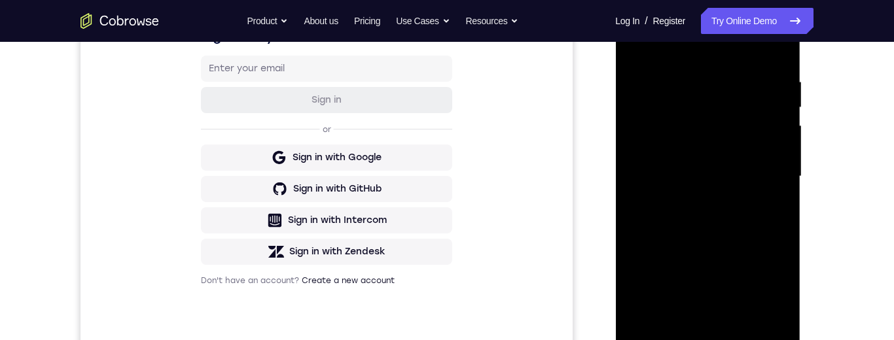
click at [634, 47] on div at bounding box center [707, 176] width 165 height 367
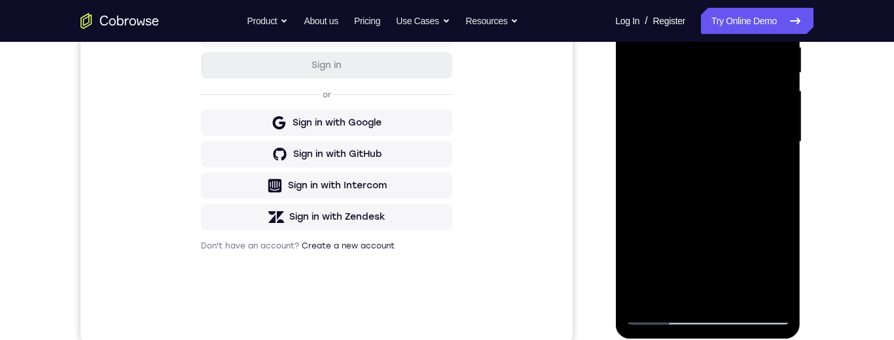
scroll to position [300, 0]
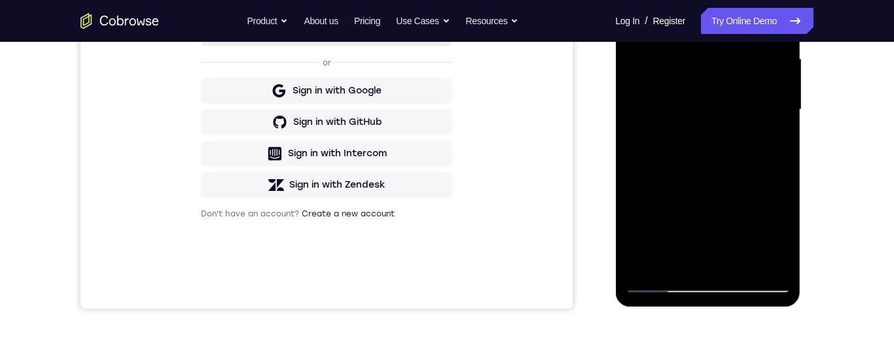
click at [723, 206] on div at bounding box center [707, 110] width 165 height 367
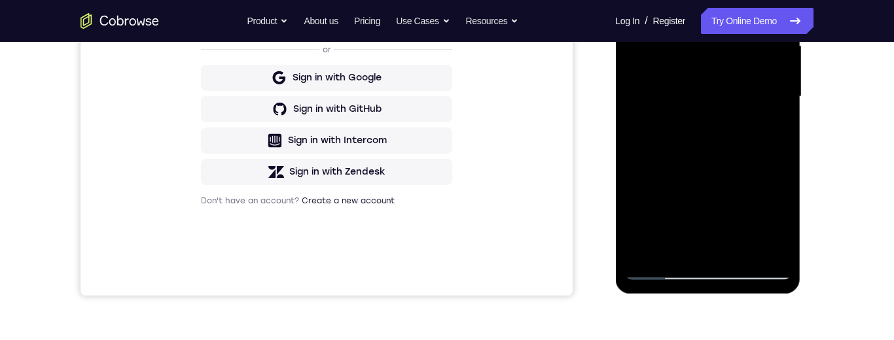
click at [670, 244] on div at bounding box center [707, 97] width 165 height 367
click at [769, 128] on div at bounding box center [707, 97] width 165 height 367
click at [772, 126] on div at bounding box center [707, 97] width 165 height 367
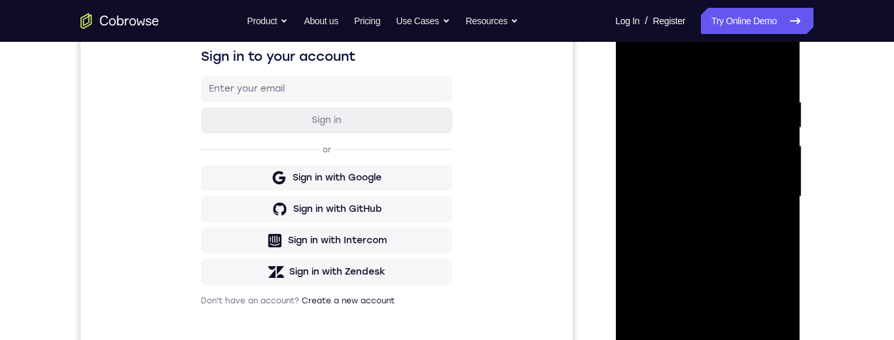
click at [632, 66] on div at bounding box center [707, 197] width 165 height 367
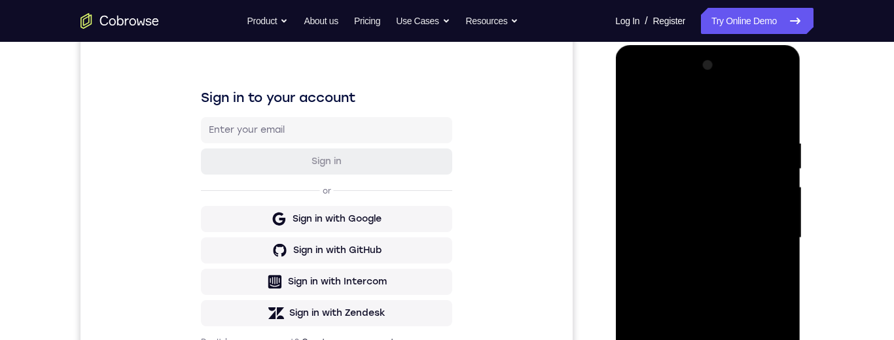
click at [640, 101] on div at bounding box center [707, 238] width 165 height 367
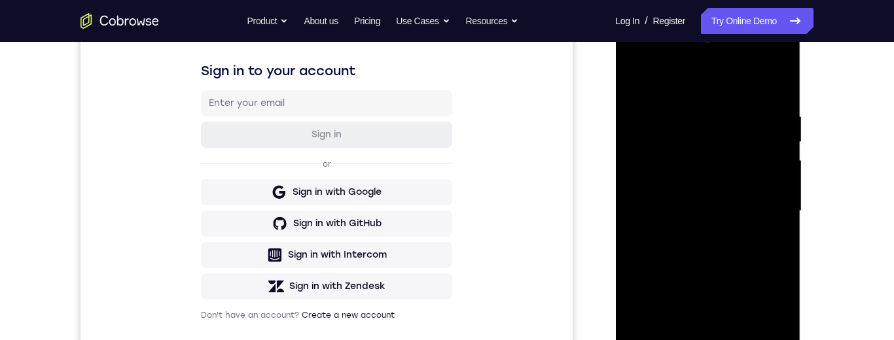
click at [637, 79] on div at bounding box center [707, 211] width 165 height 367
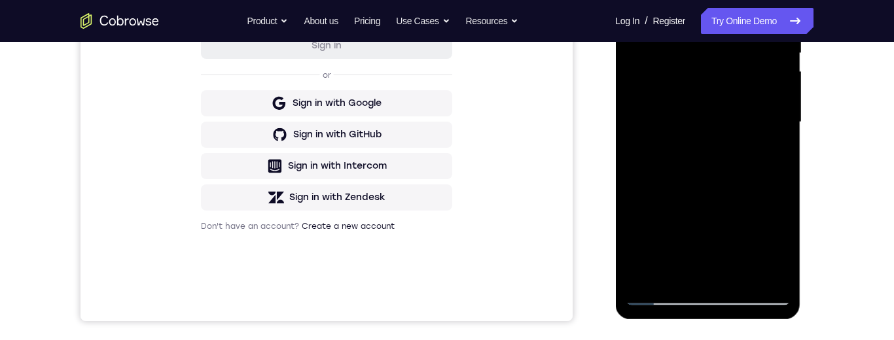
scroll to position [293, 0]
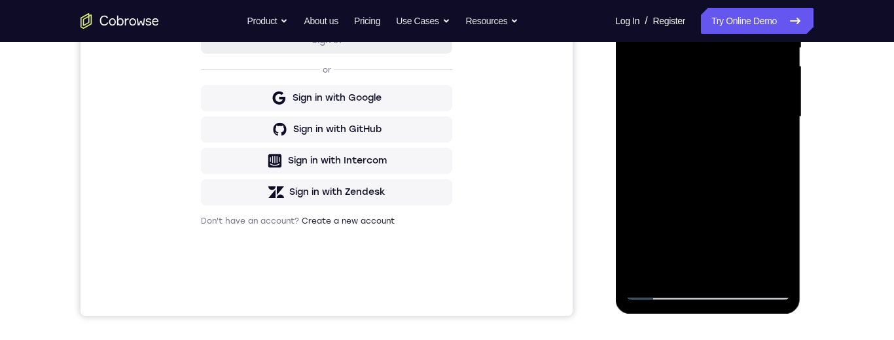
click at [679, 272] on div at bounding box center [707, 117] width 165 height 367
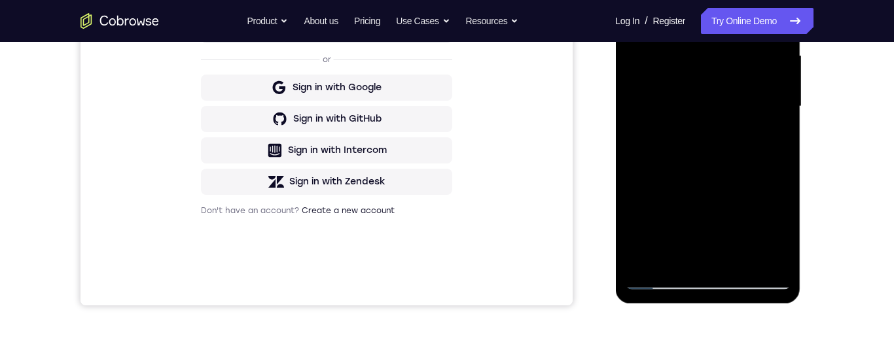
scroll to position [210, 0]
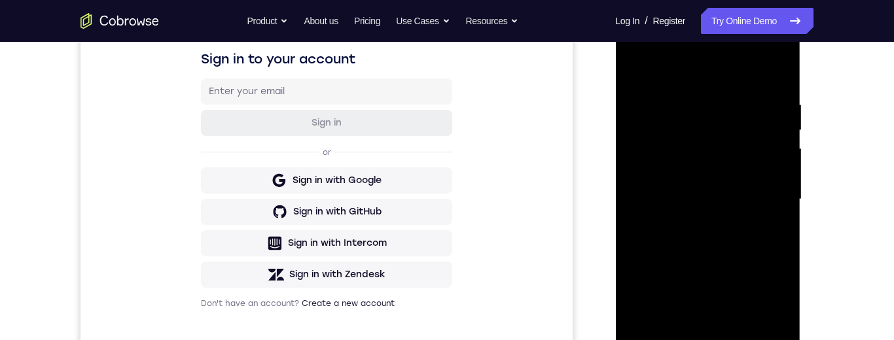
click at [730, 70] on div at bounding box center [707, 199] width 165 height 367
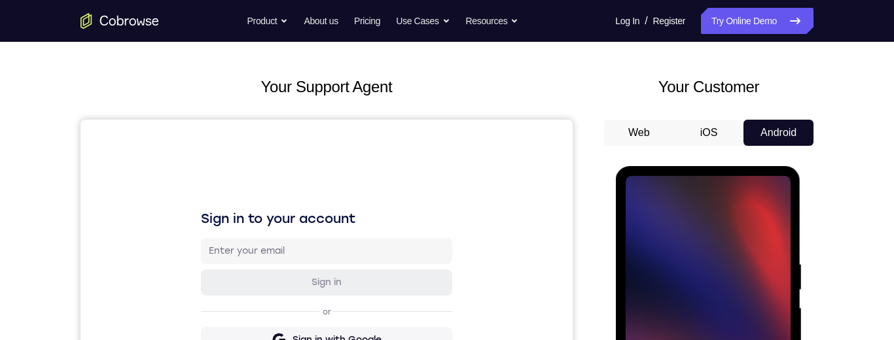
scroll to position [178, 0]
